Goal: Find specific page/section: Find specific page/section

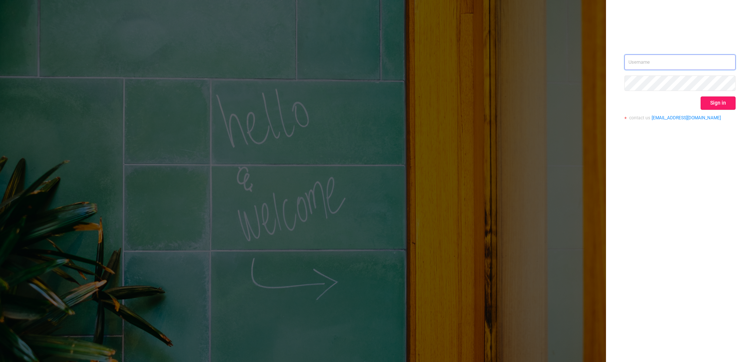
type input "[EMAIL_ADDRESS][DOMAIN_NAME]"
click at [708, 104] on button "Sign in" at bounding box center [718, 102] width 35 height 13
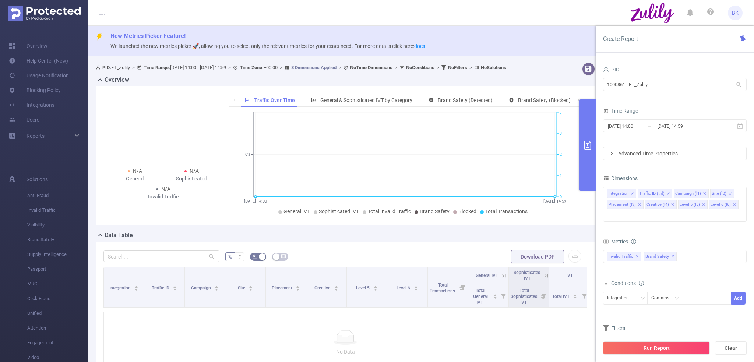
click at [682, 77] on div "1000861 - FT_Zulily 1000861 - FT_Zulily" at bounding box center [675, 85] width 144 height 17
click at [668, 90] on input "1000861 - FT_Zulily" at bounding box center [675, 84] width 144 height 13
type input "1"
type input "t-mobile"
